Goal: Task Accomplishment & Management: Manage account settings

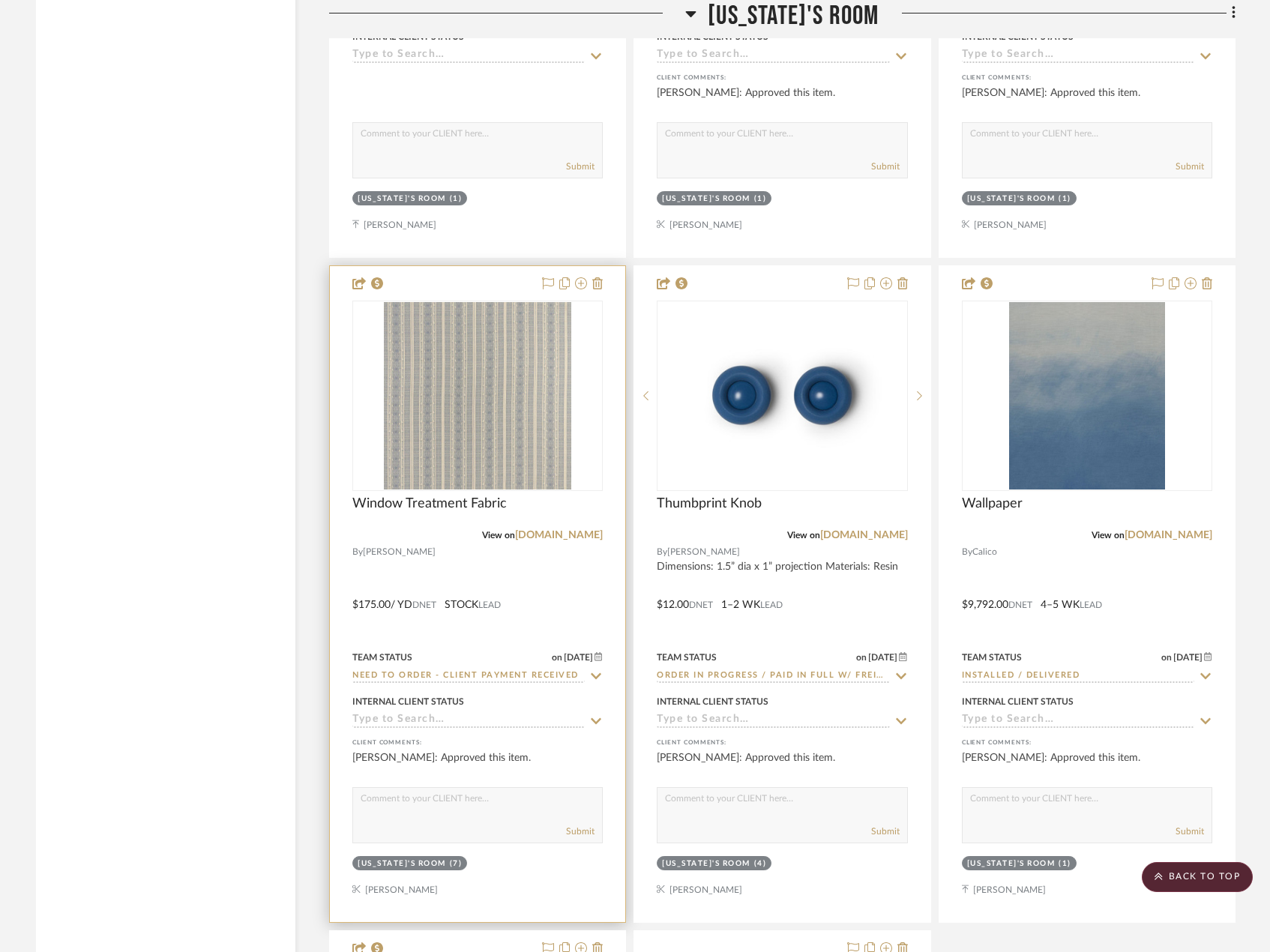
scroll to position [7421, 0]
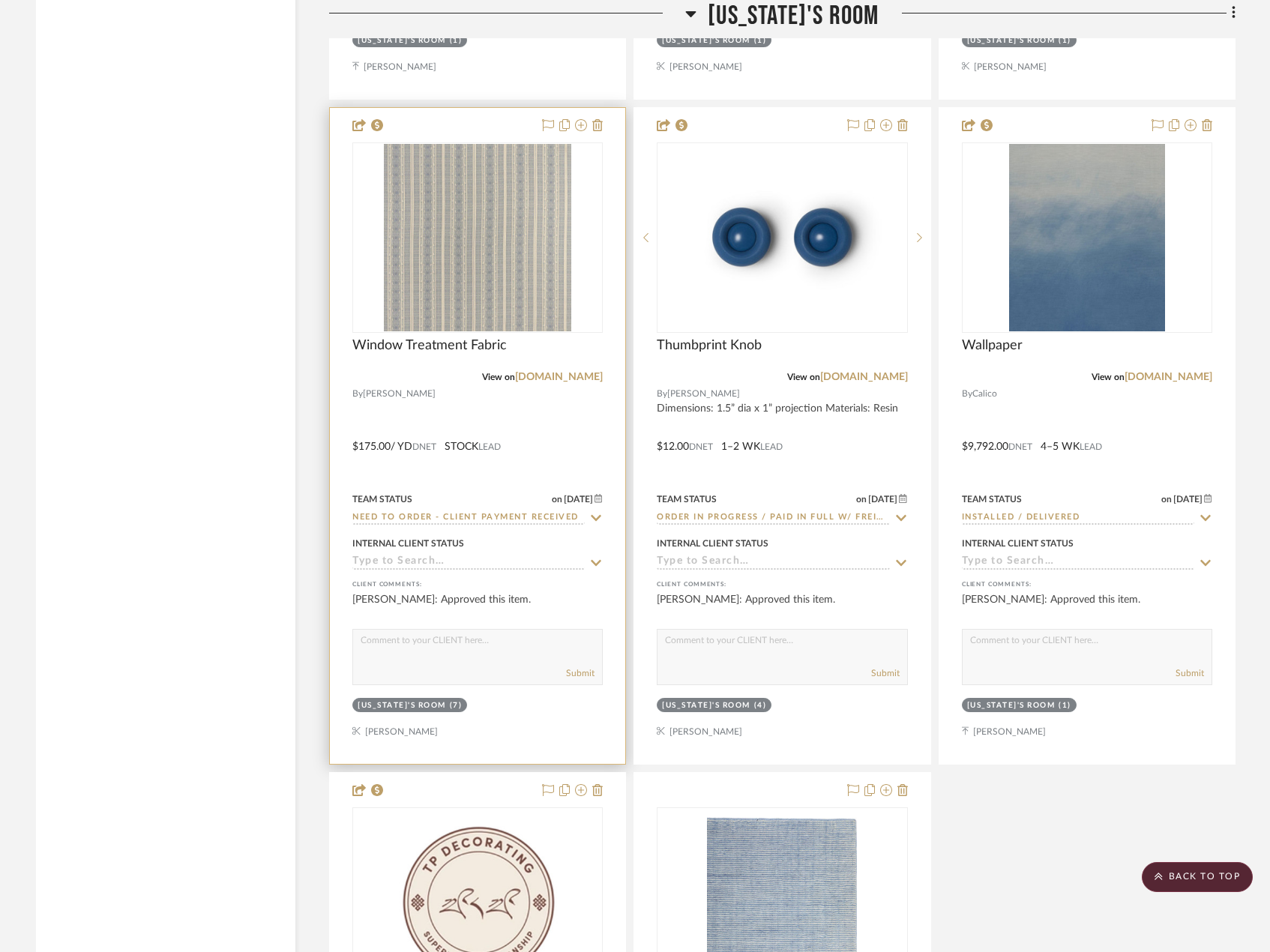
click at [542, 447] on div at bounding box center [477, 436] width 296 height 656
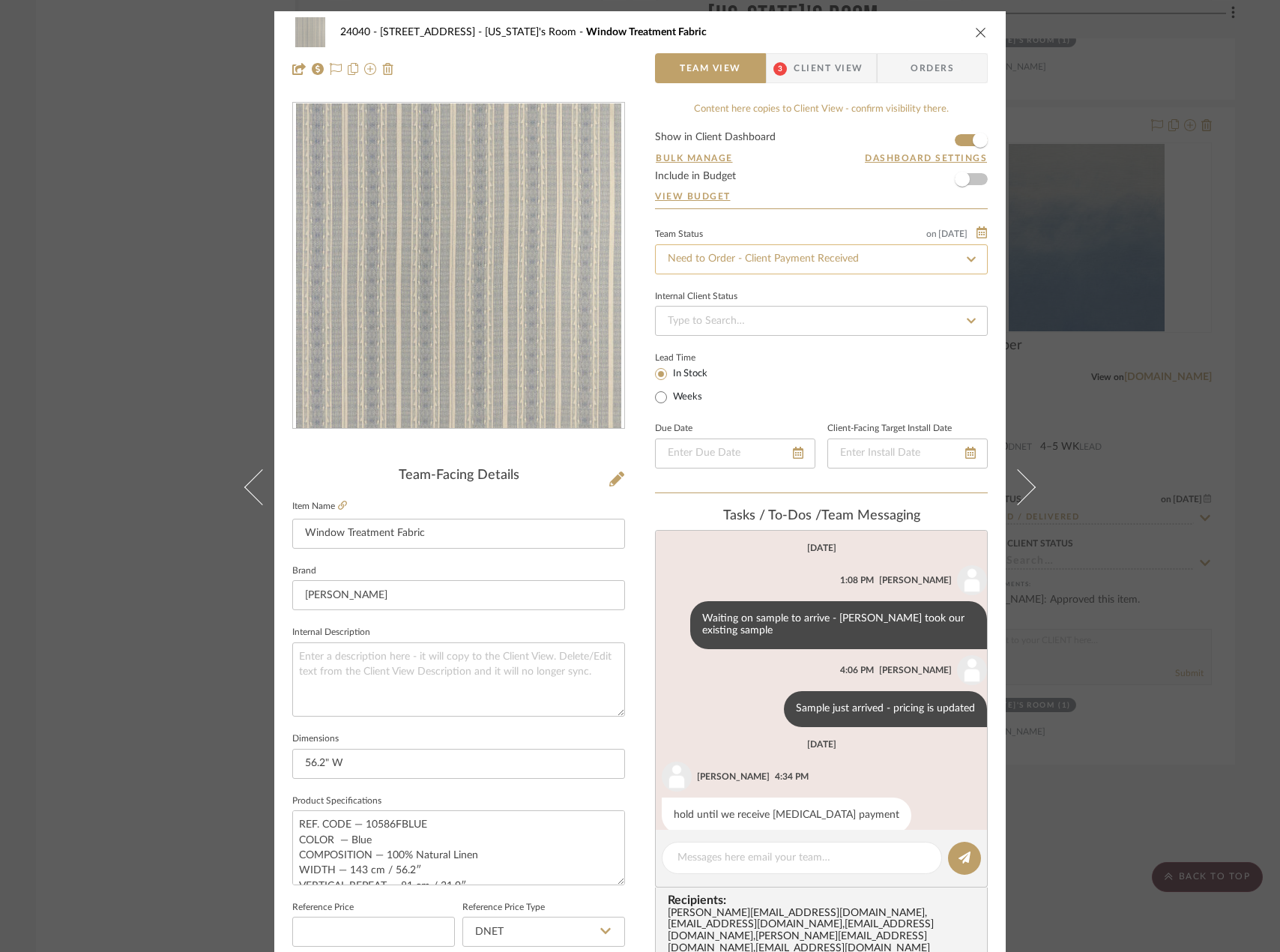
scroll to position [22, 0]
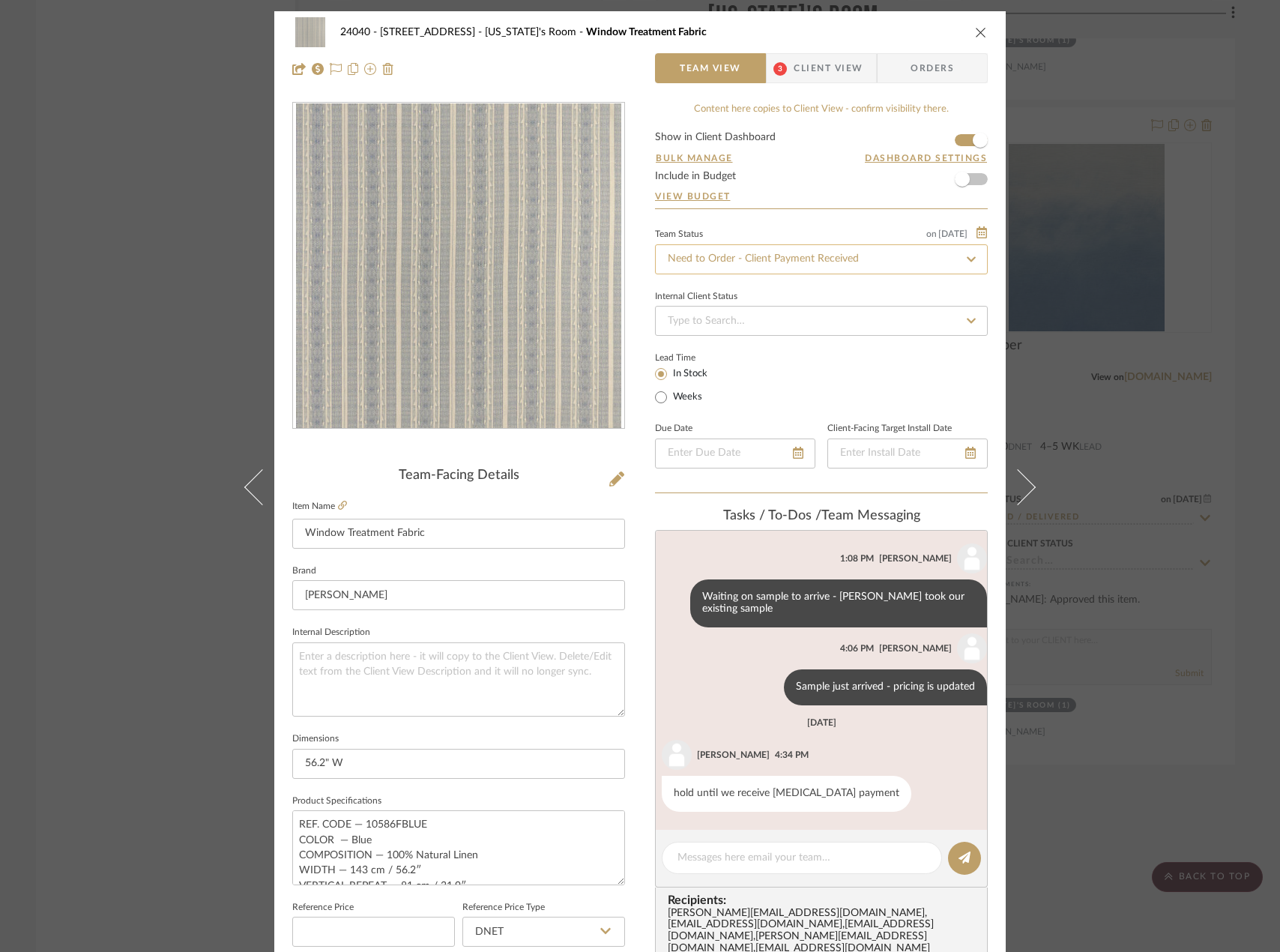
click at [713, 254] on input "Need to Order - Client Payment Received" at bounding box center [821, 259] width 333 height 30
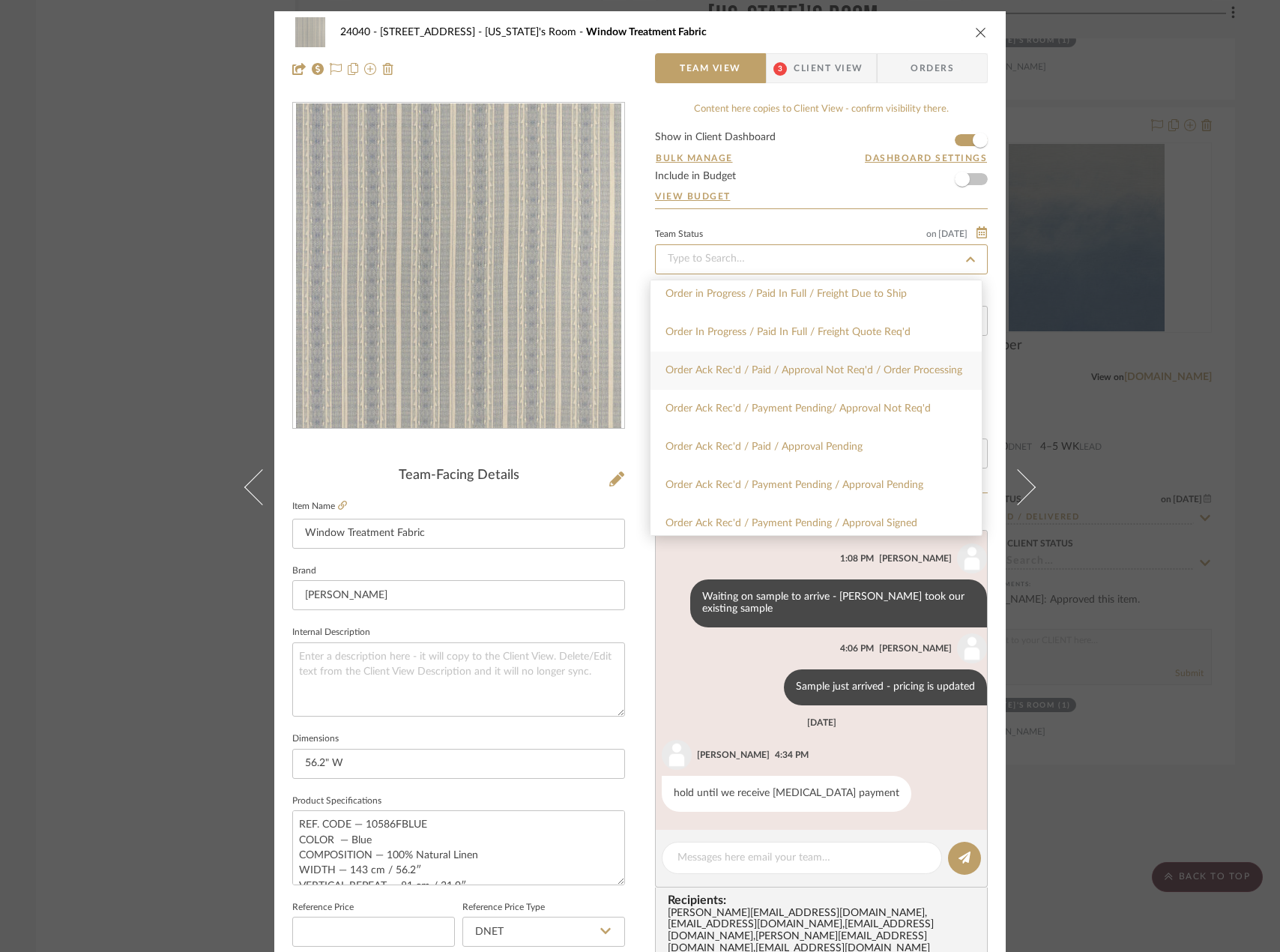
scroll to position [1574, 0]
click at [808, 298] on div "Order In Progress / Paid In Full w/ Freight, No Balance due" at bounding box center [816, 292] width 331 height 38
type input "Order In Progress / Paid In Full w/ Freight, No Balance due"
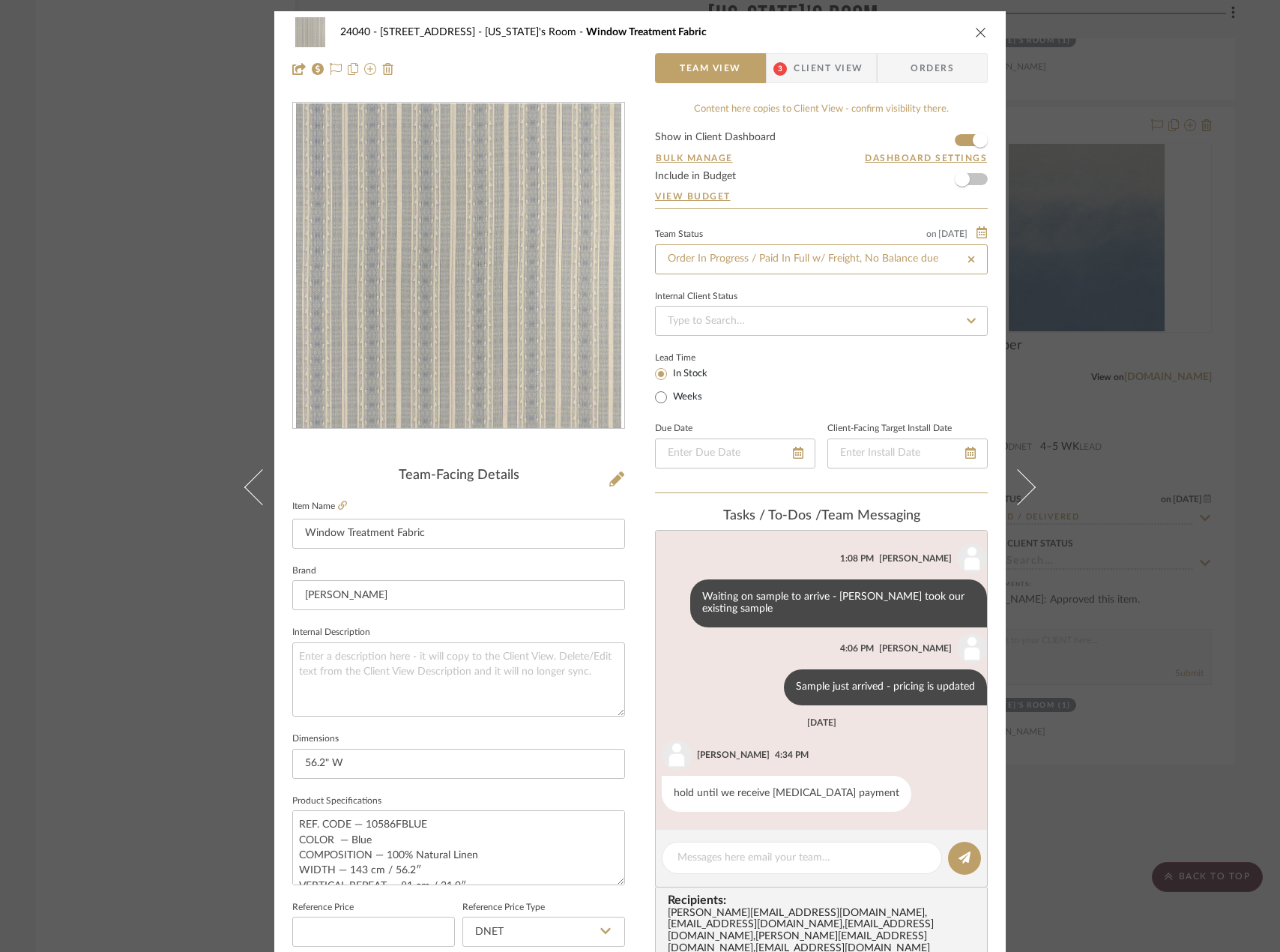
type input "Order In Progress / Paid In Full w/ Freight, No Balance due"
click at [729, 857] on textarea at bounding box center [802, 858] width 249 height 16
paste textarea "Order ID: I20-332070"
type textarea "Order ID: I20-332070 paid on 9/10, sent to workroom services"
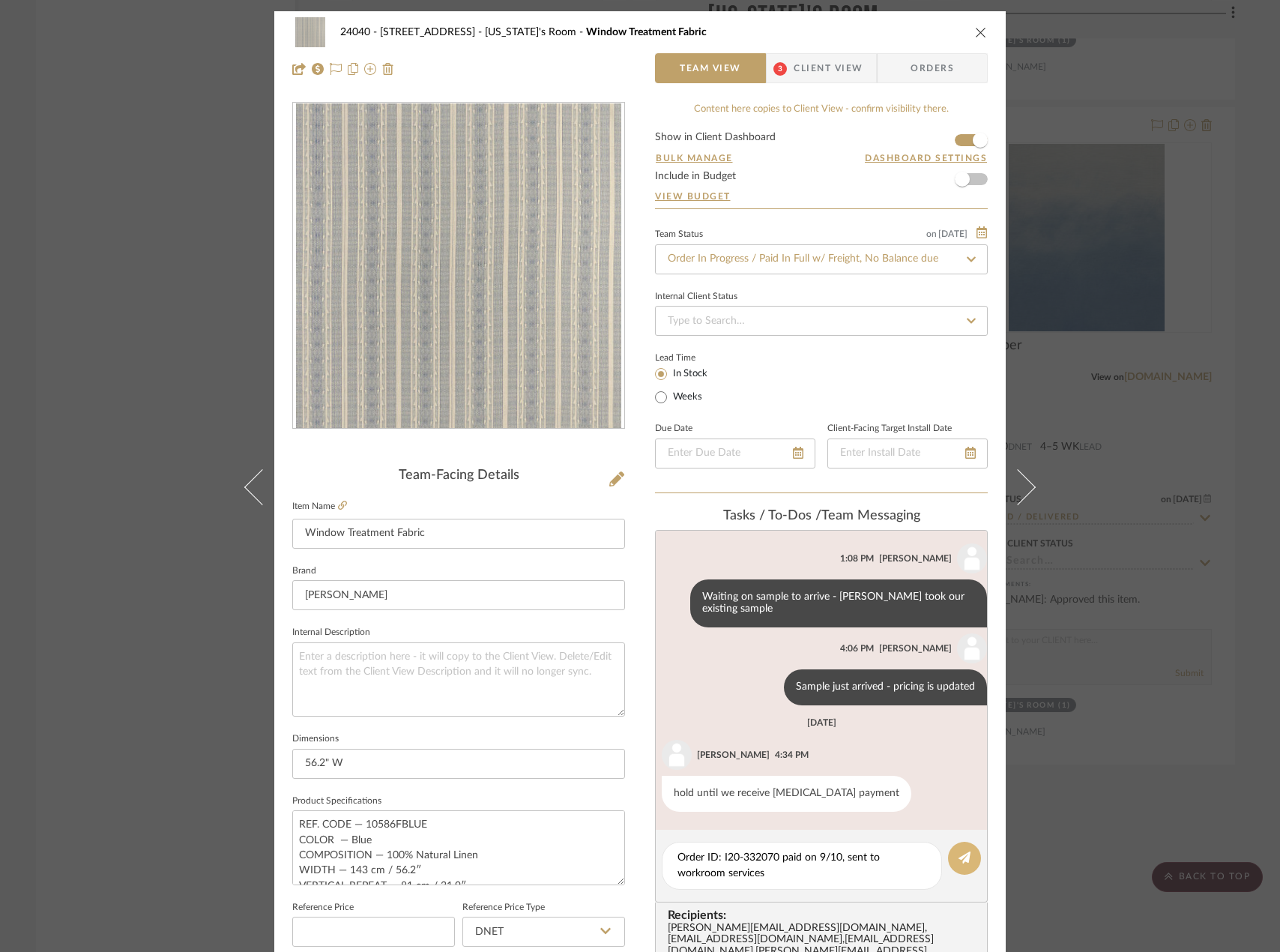
click at [962, 855] on icon at bounding box center [965, 858] width 12 height 12
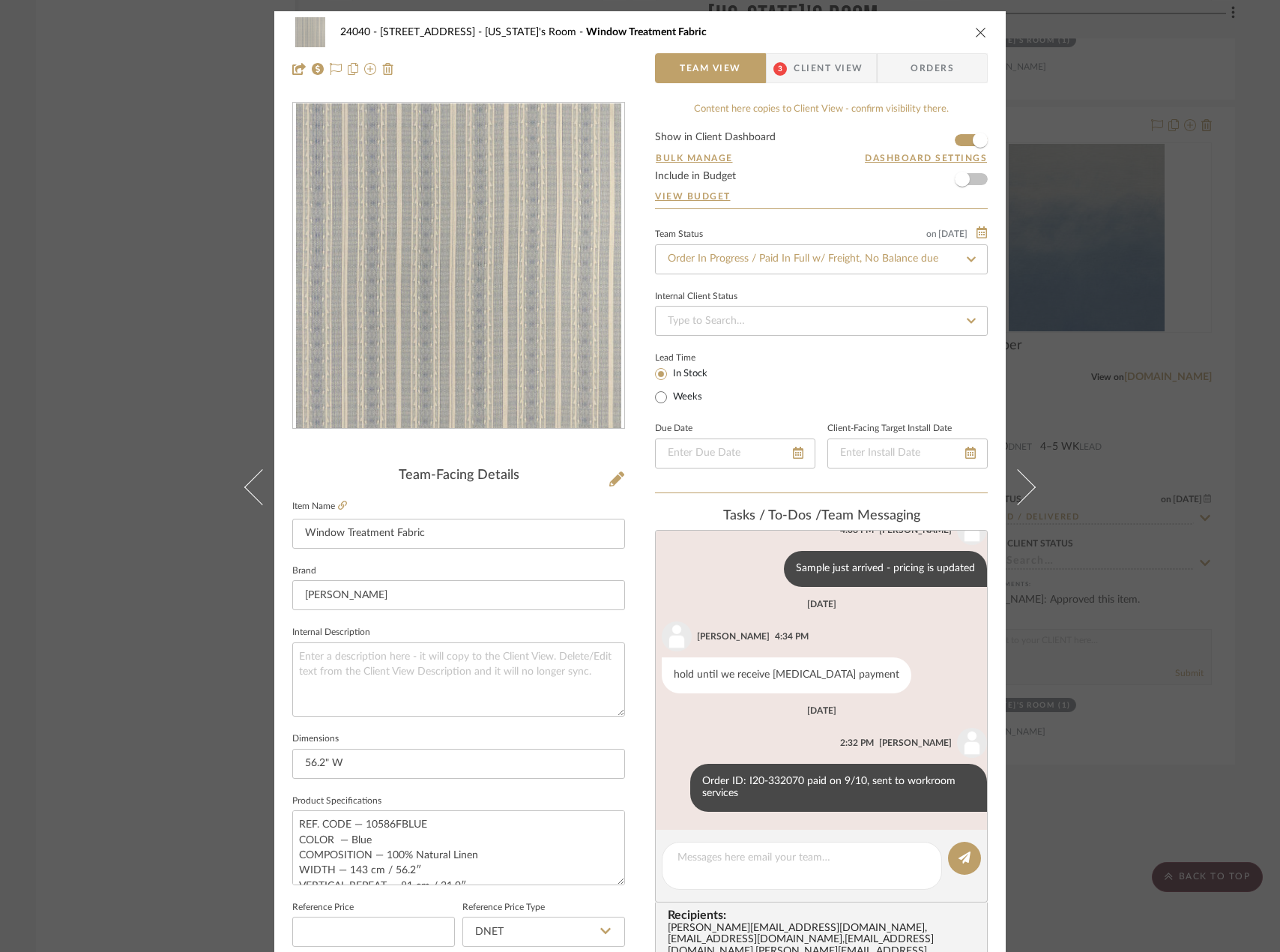
click at [794, 73] on span "Client View" at bounding box center [828, 68] width 69 height 30
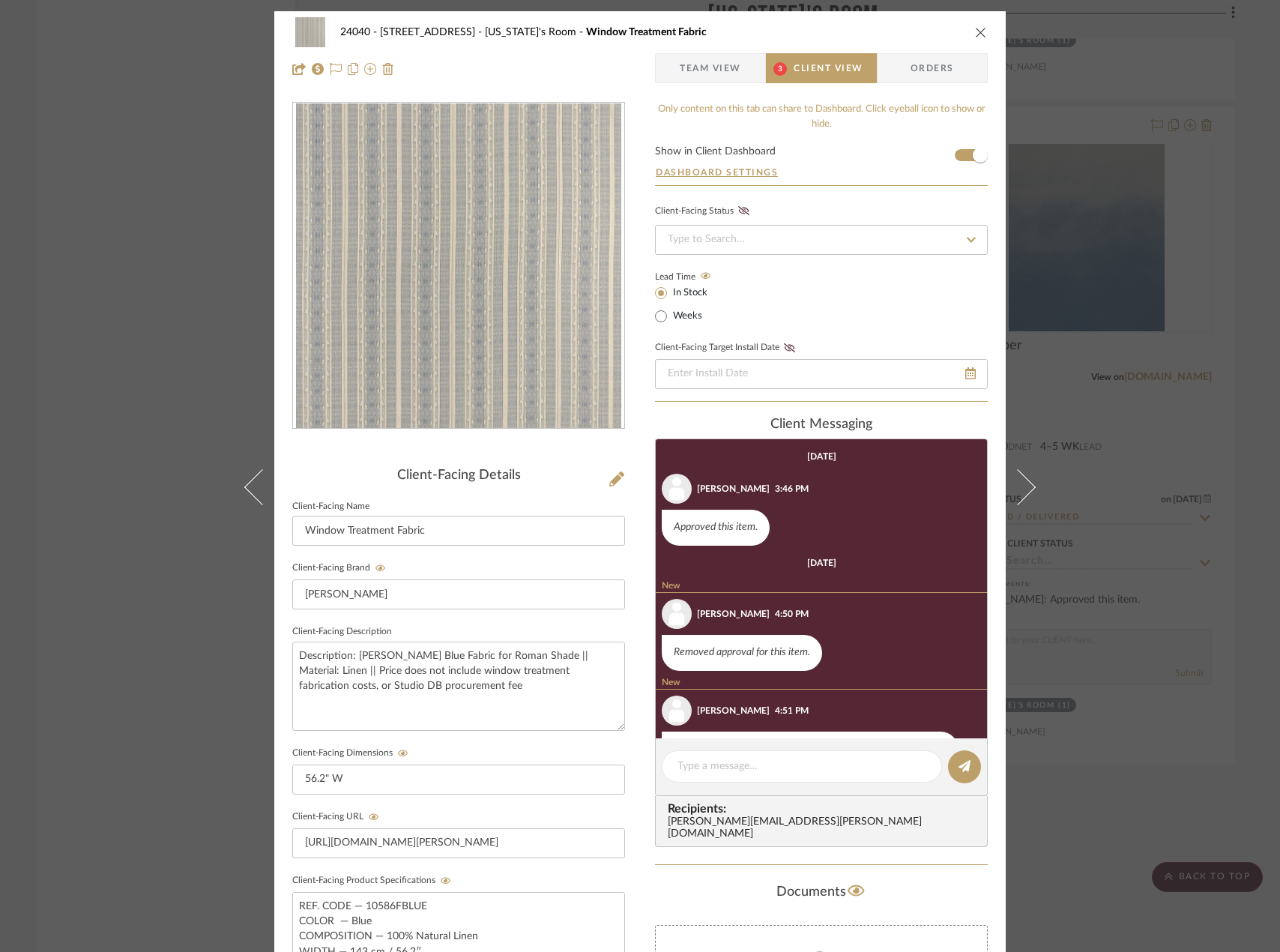
scroll to position [196, 0]
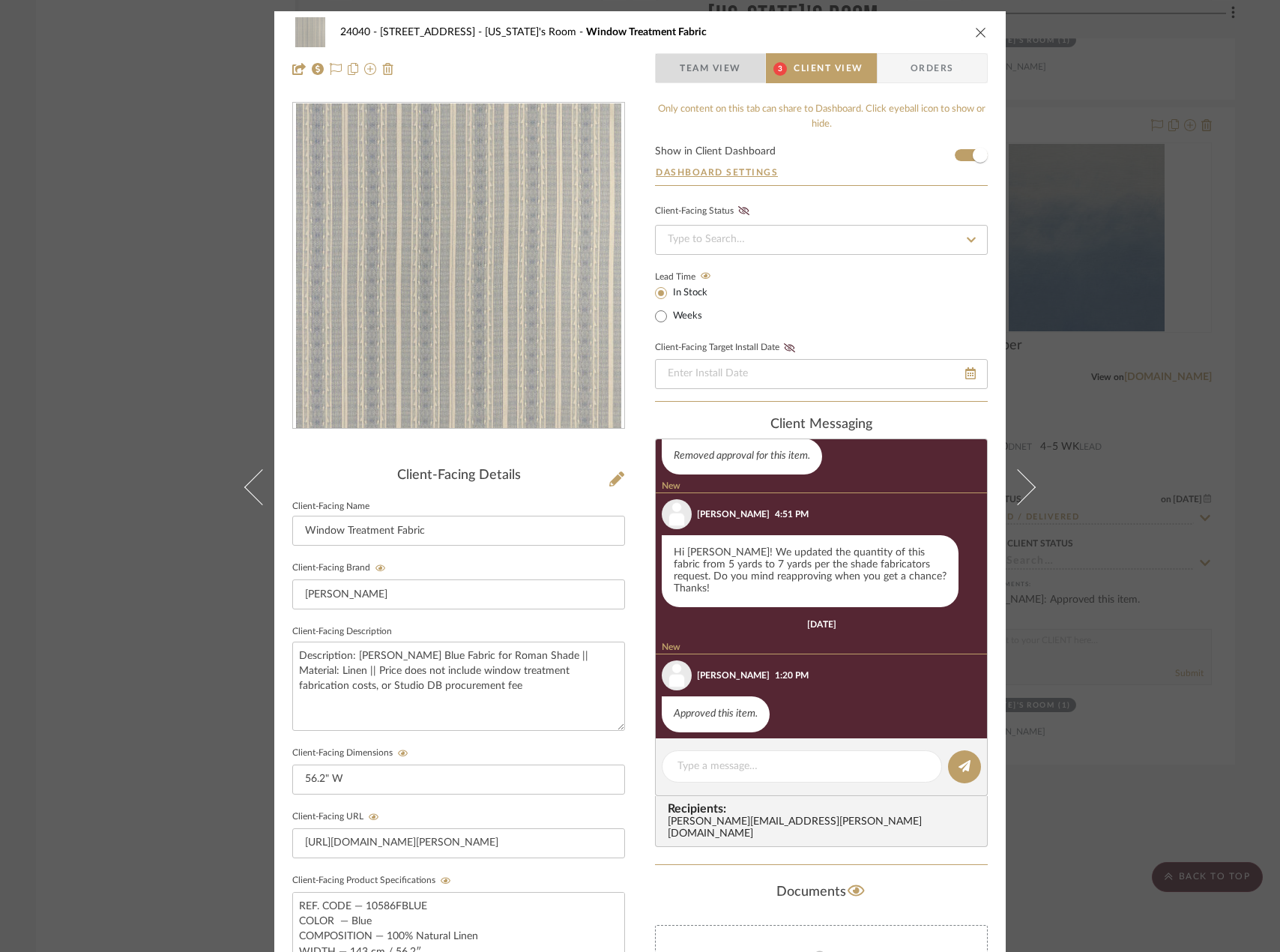
click at [731, 73] on span "Team View" at bounding box center [711, 68] width 61 height 30
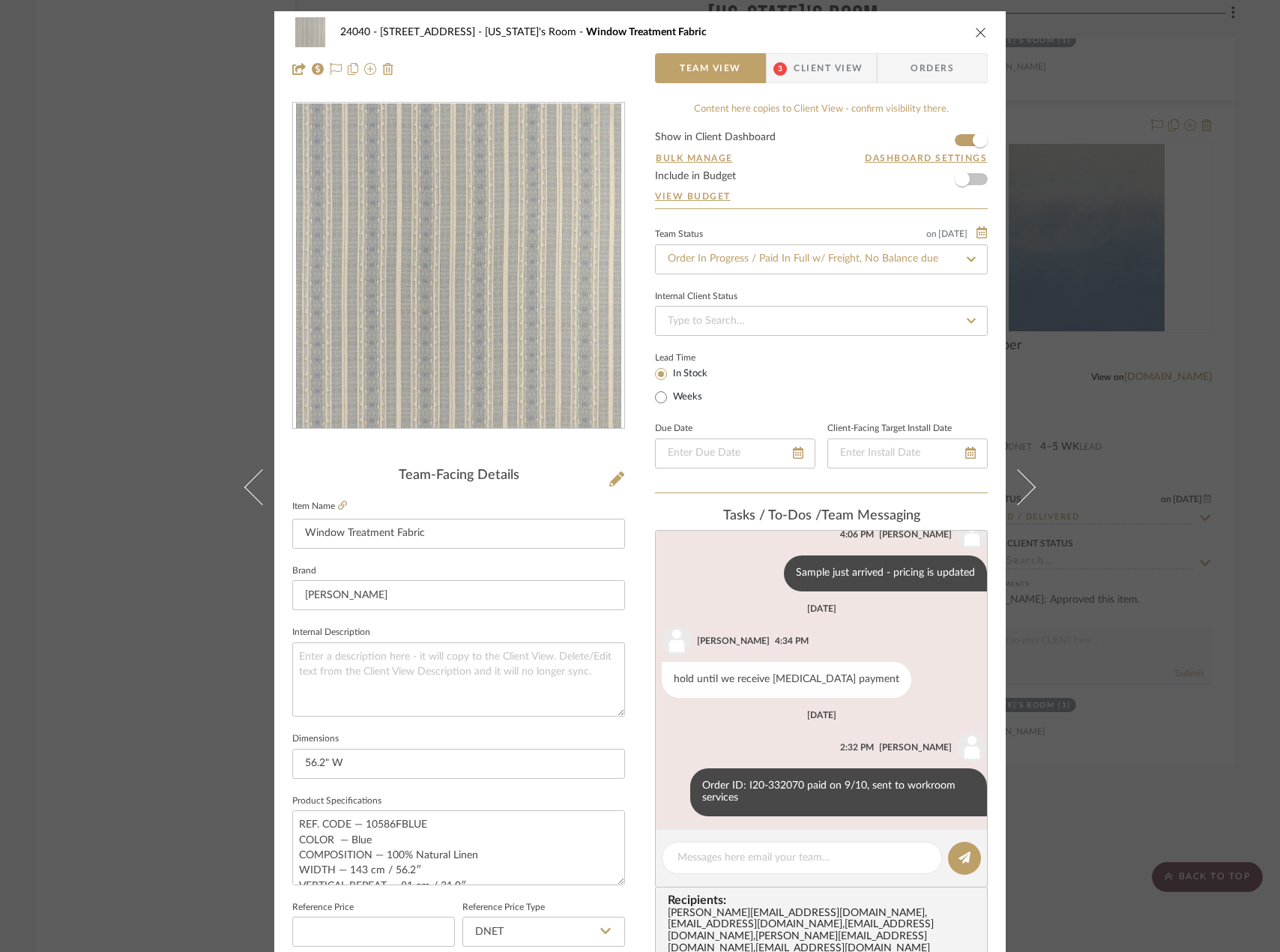
scroll to position [140, 0]
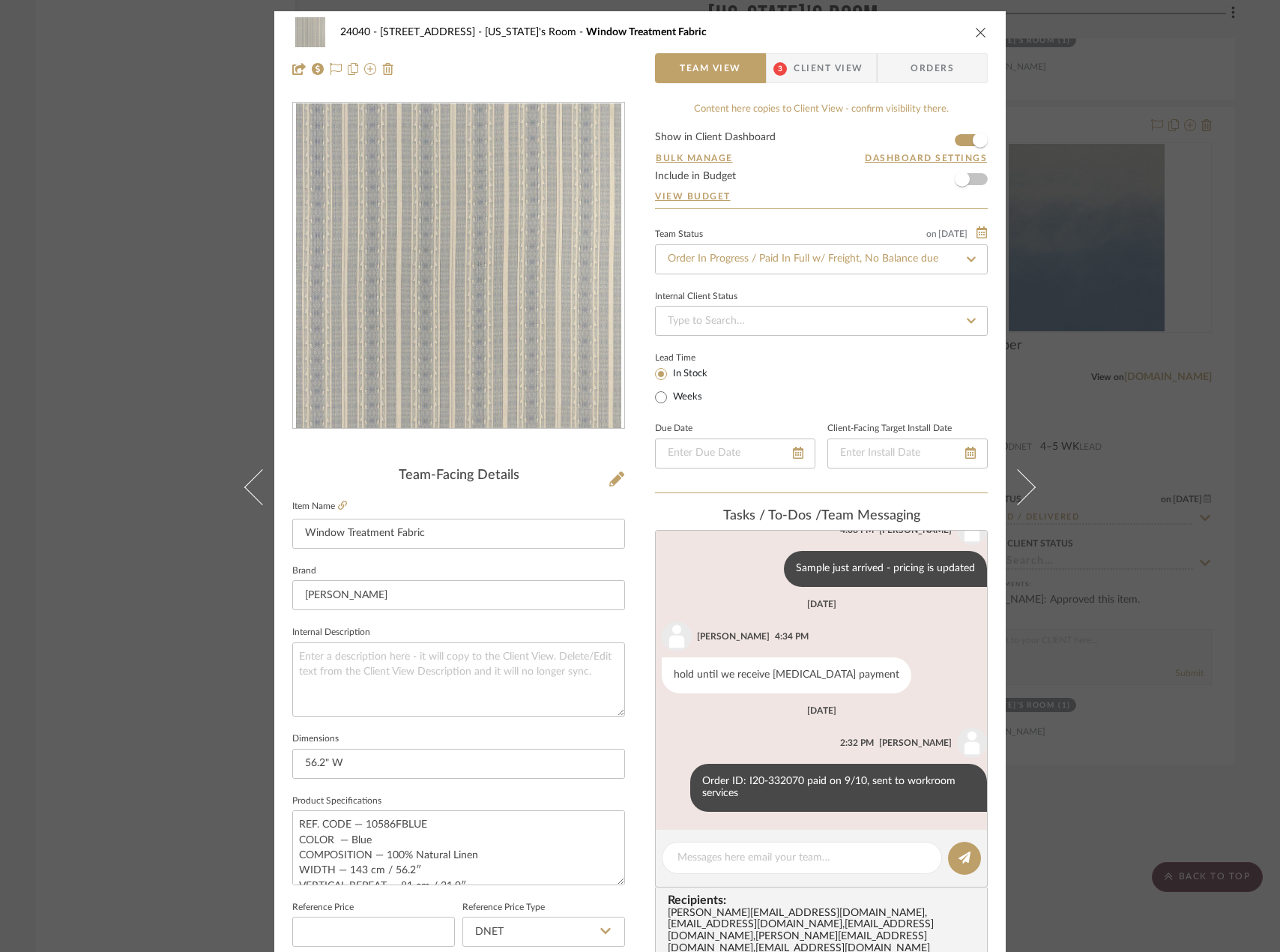
click at [64, 158] on div "24040 - [GEOGRAPHIC_DATA] [US_STATE]'s Room Window Treatment Fabric Team View 3…" at bounding box center [640, 476] width 1280 height 952
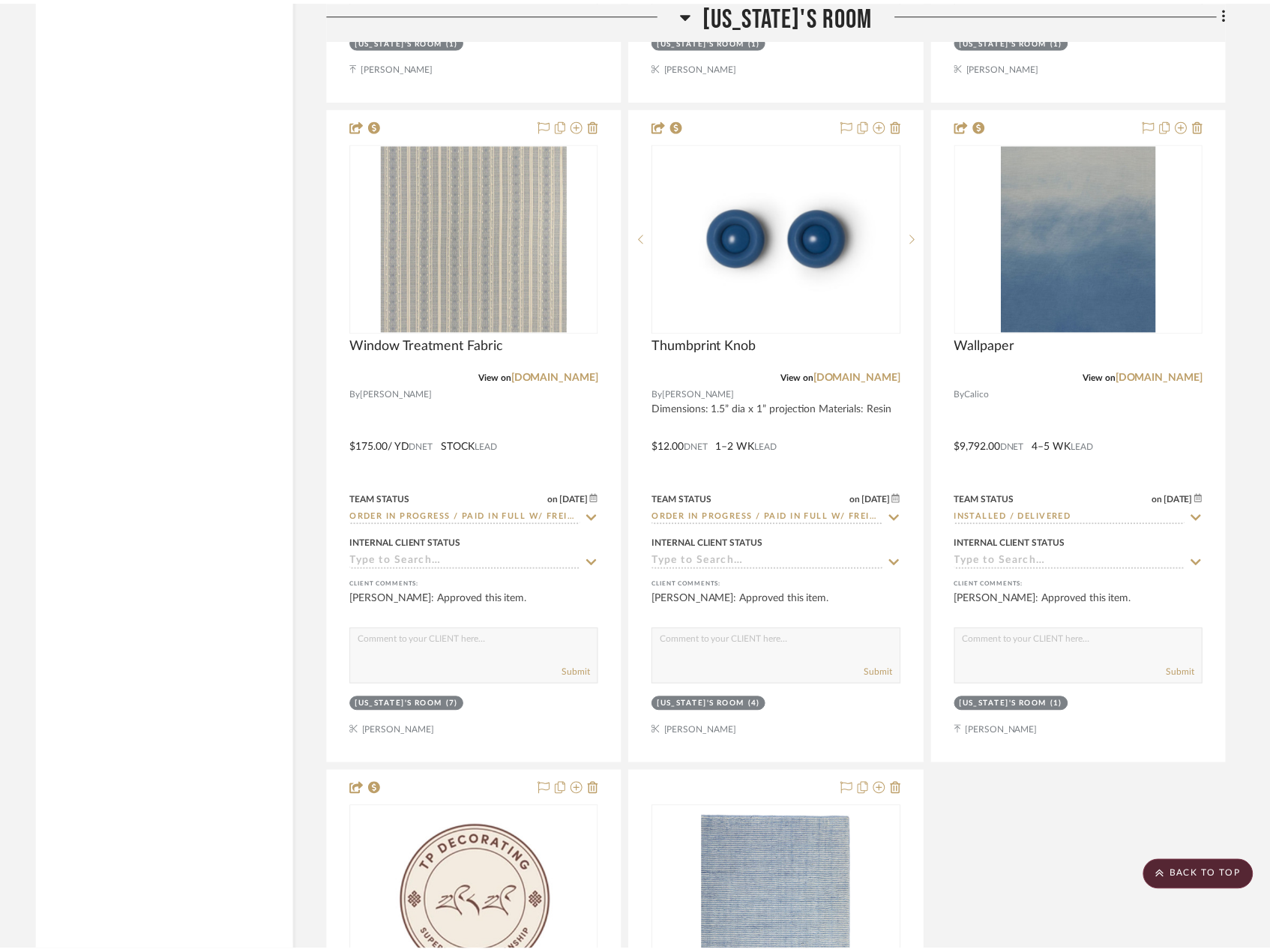
scroll to position [7421, 0]
